Goal: Information Seeking & Learning: Understand process/instructions

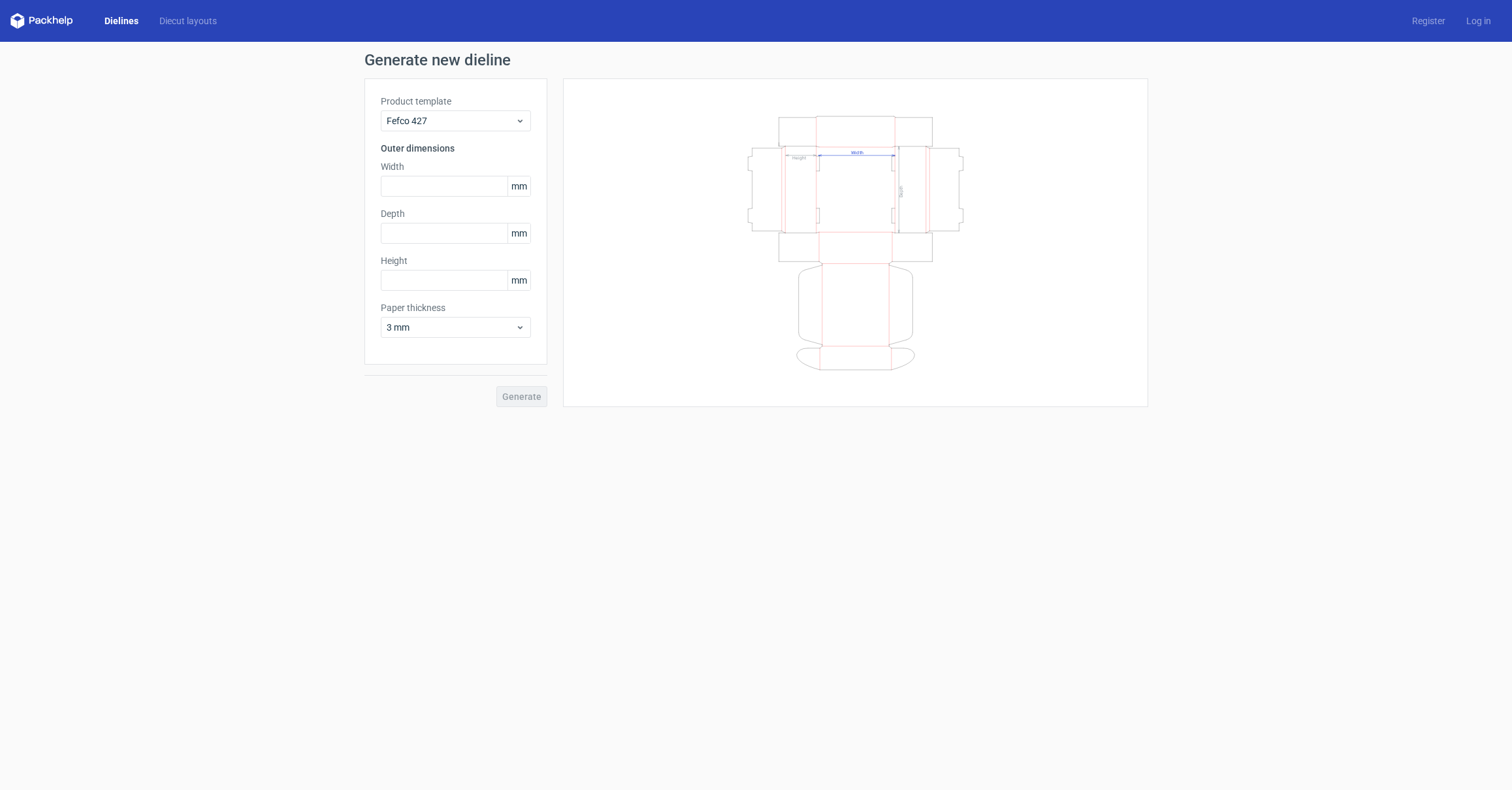
click at [724, 121] on icon "Width Depth Height" at bounding box center [855, 243] width 392 height 261
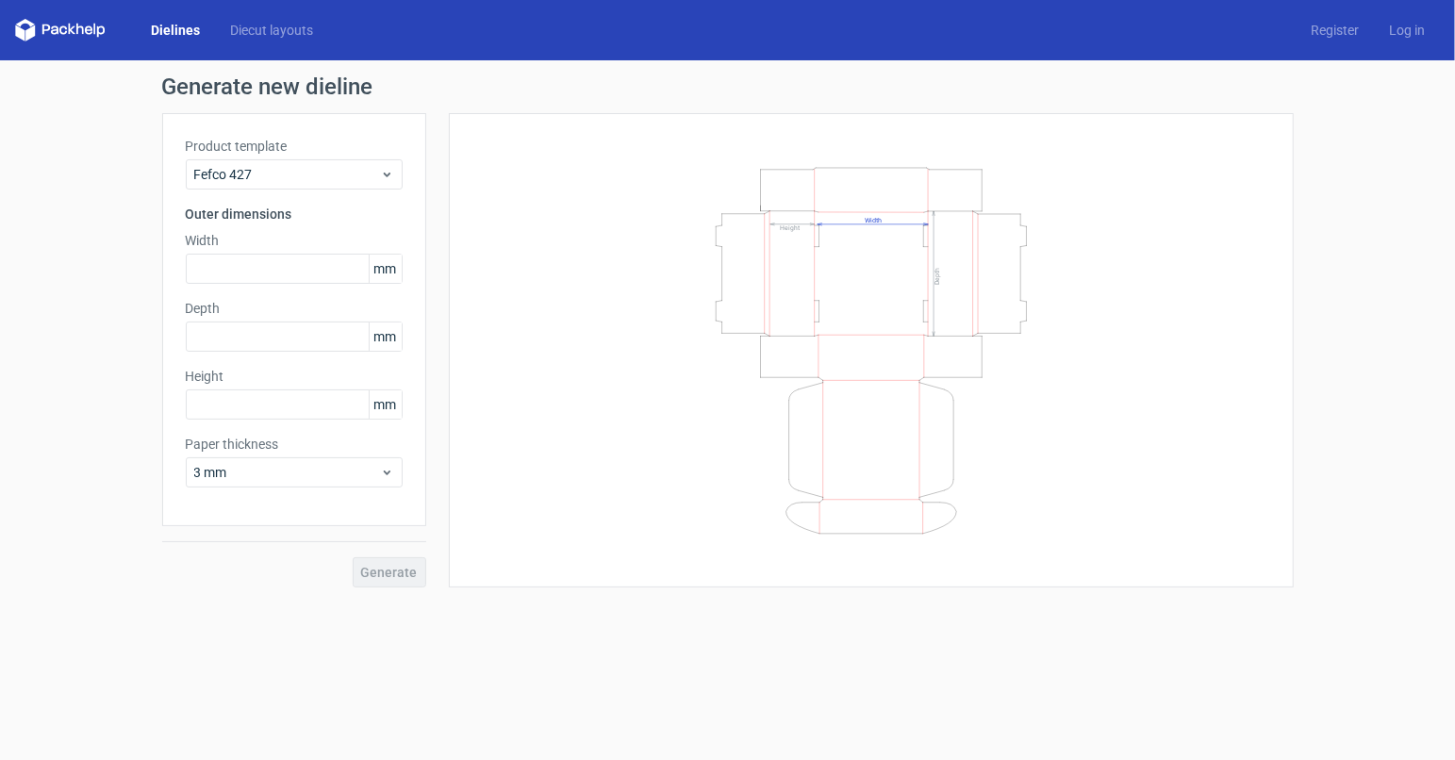
click at [384, 271] on span "mm" at bounding box center [385, 269] width 33 height 28
drag, startPoint x: 391, startPoint y: 274, endPoint x: 376, endPoint y: 294, distance: 24.9
click at [391, 274] on span "mm" at bounding box center [385, 269] width 33 height 28
drag, startPoint x: 385, startPoint y: 340, endPoint x: 388, endPoint y: 385, distance: 44.4
click at [385, 341] on span "mm" at bounding box center [385, 336] width 33 height 28
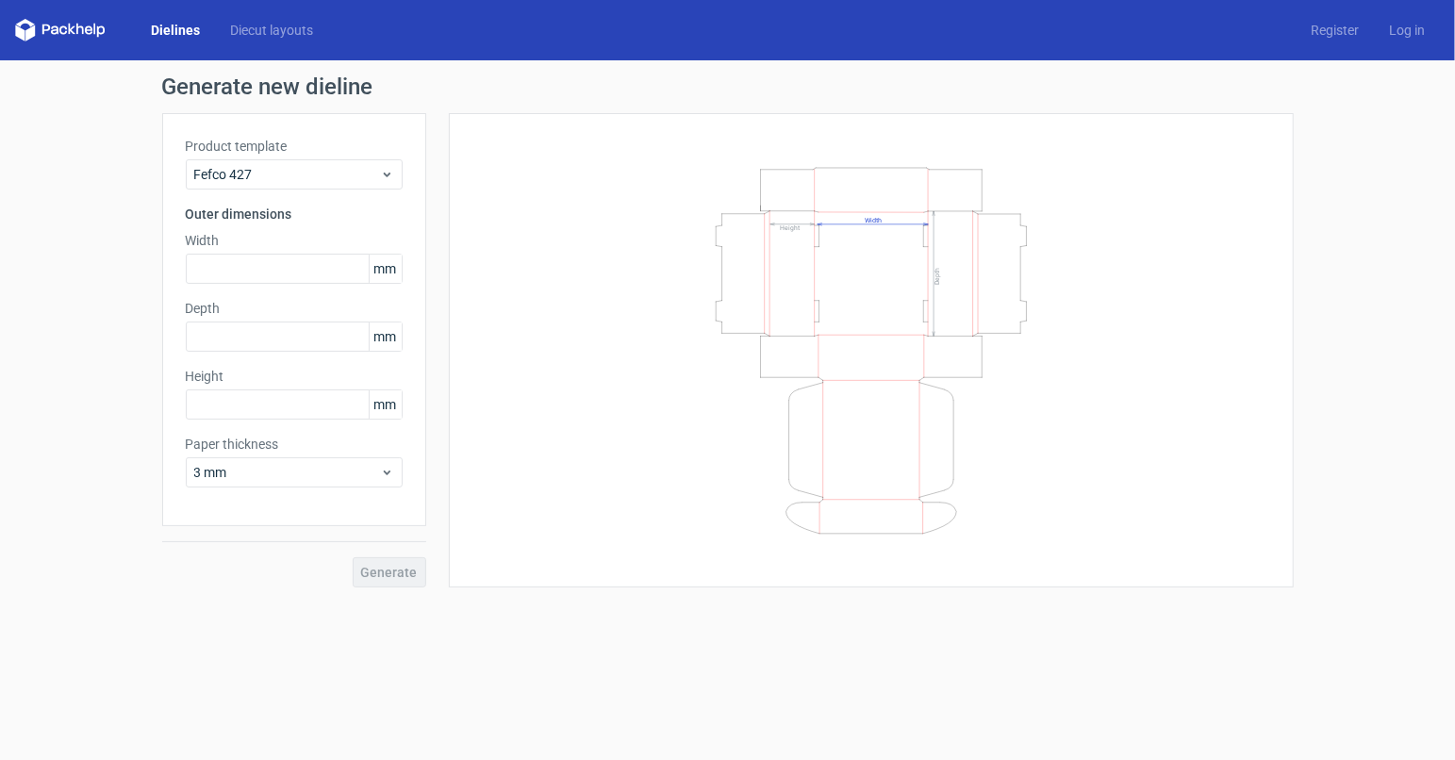
click at [388, 405] on span "mm" at bounding box center [385, 404] width 33 height 28
click at [388, 479] on icon at bounding box center [387, 472] width 14 height 15
